Goal: Task Accomplishment & Management: Manage account settings

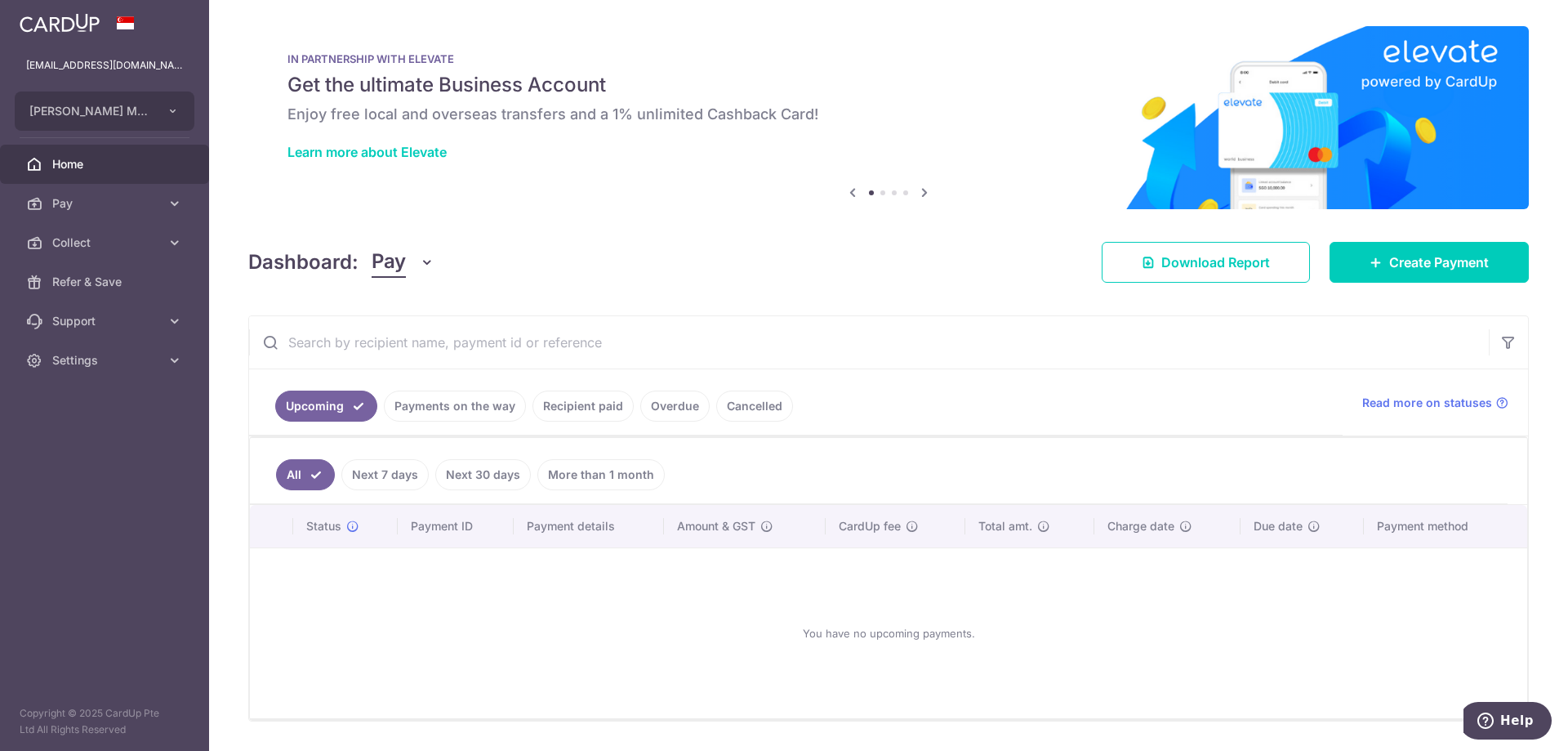
click at [491, 405] on link "Payments on the way" at bounding box center [455, 406] width 142 height 31
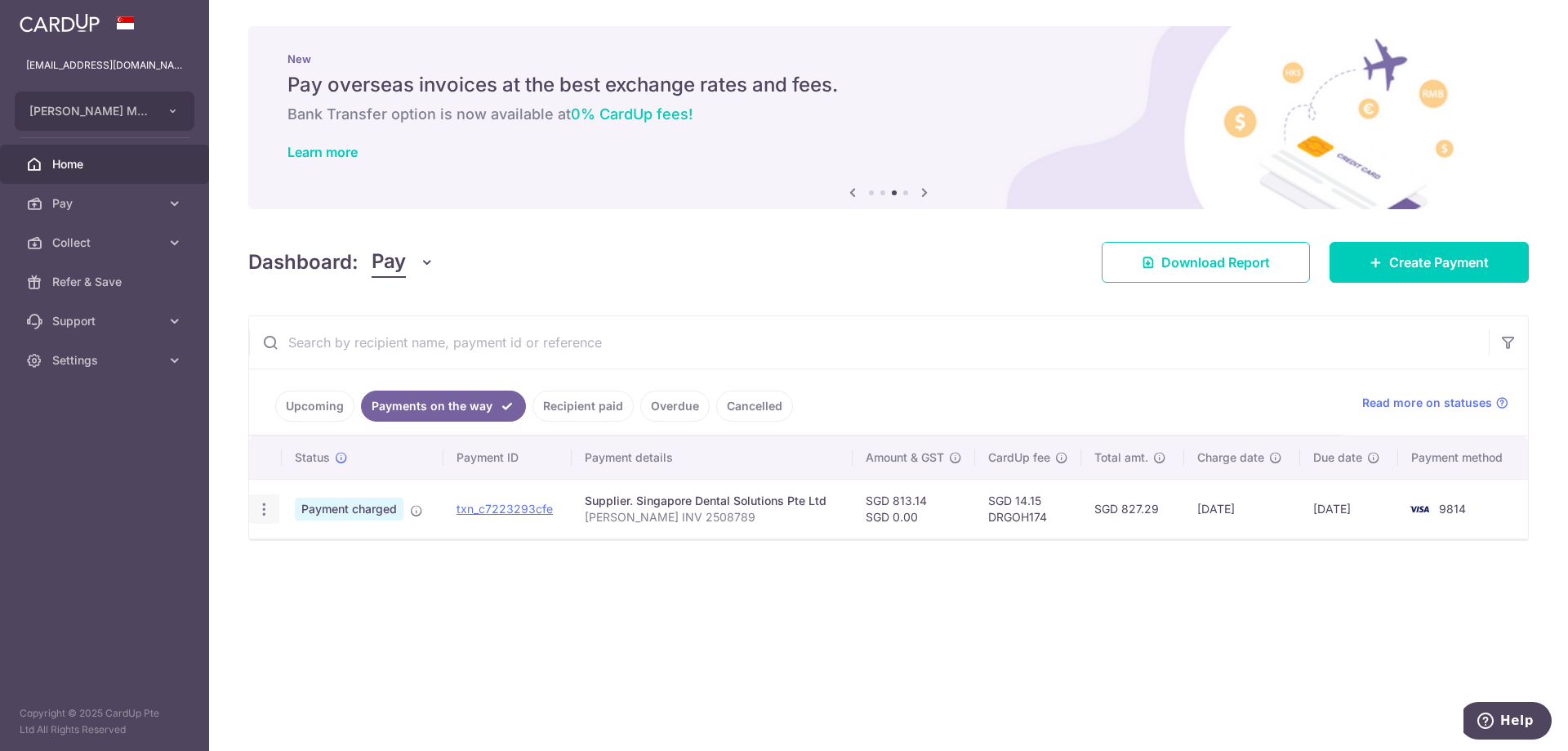
click at [270, 512] on icon "button" at bounding box center [264, 510] width 17 height 17
click at [314, 405] on link "Upcoming" at bounding box center [315, 406] width 80 height 31
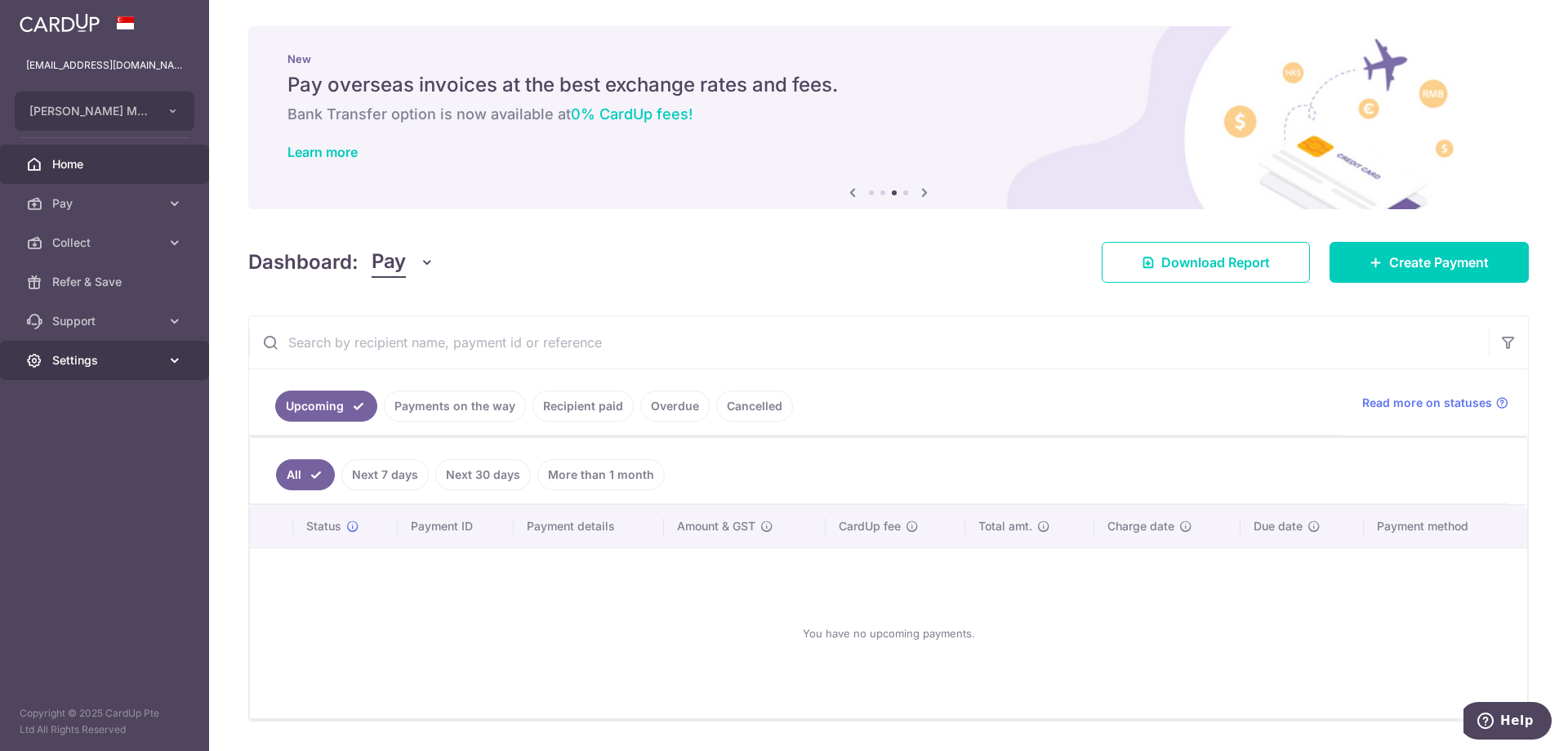
click at [107, 359] on span "Settings" at bounding box center [106, 360] width 108 height 16
click at [74, 428] on link "Logout" at bounding box center [104, 439] width 209 height 39
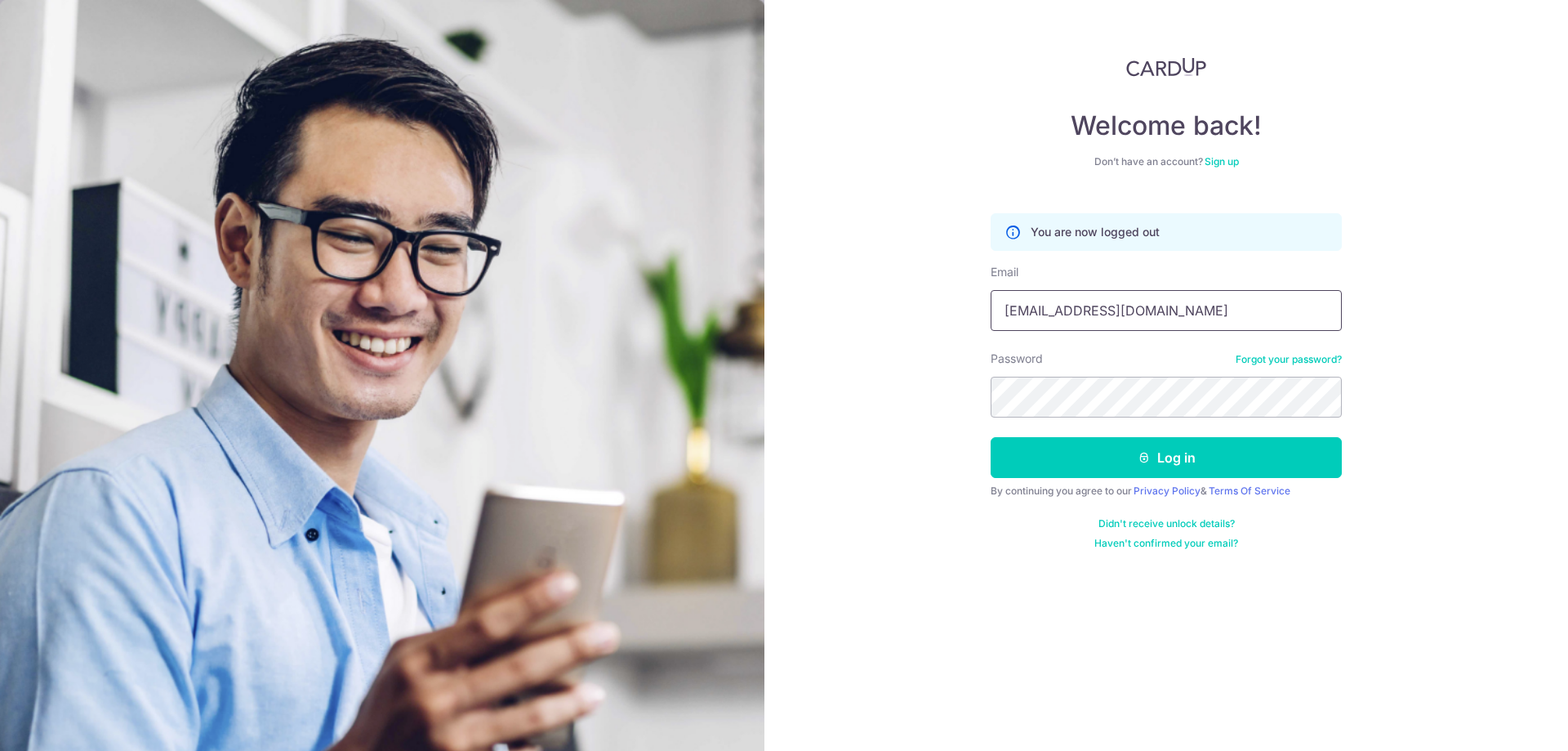
click at [1097, 313] on input "acctwkgoh@gmail.com" at bounding box center [1166, 310] width 351 height 41
type input "[EMAIL_ADDRESS][DOMAIN_NAME]"
click at [1161, 464] on button "Log in" at bounding box center [1166, 458] width 351 height 41
